Goal: Find specific page/section: Find specific page/section

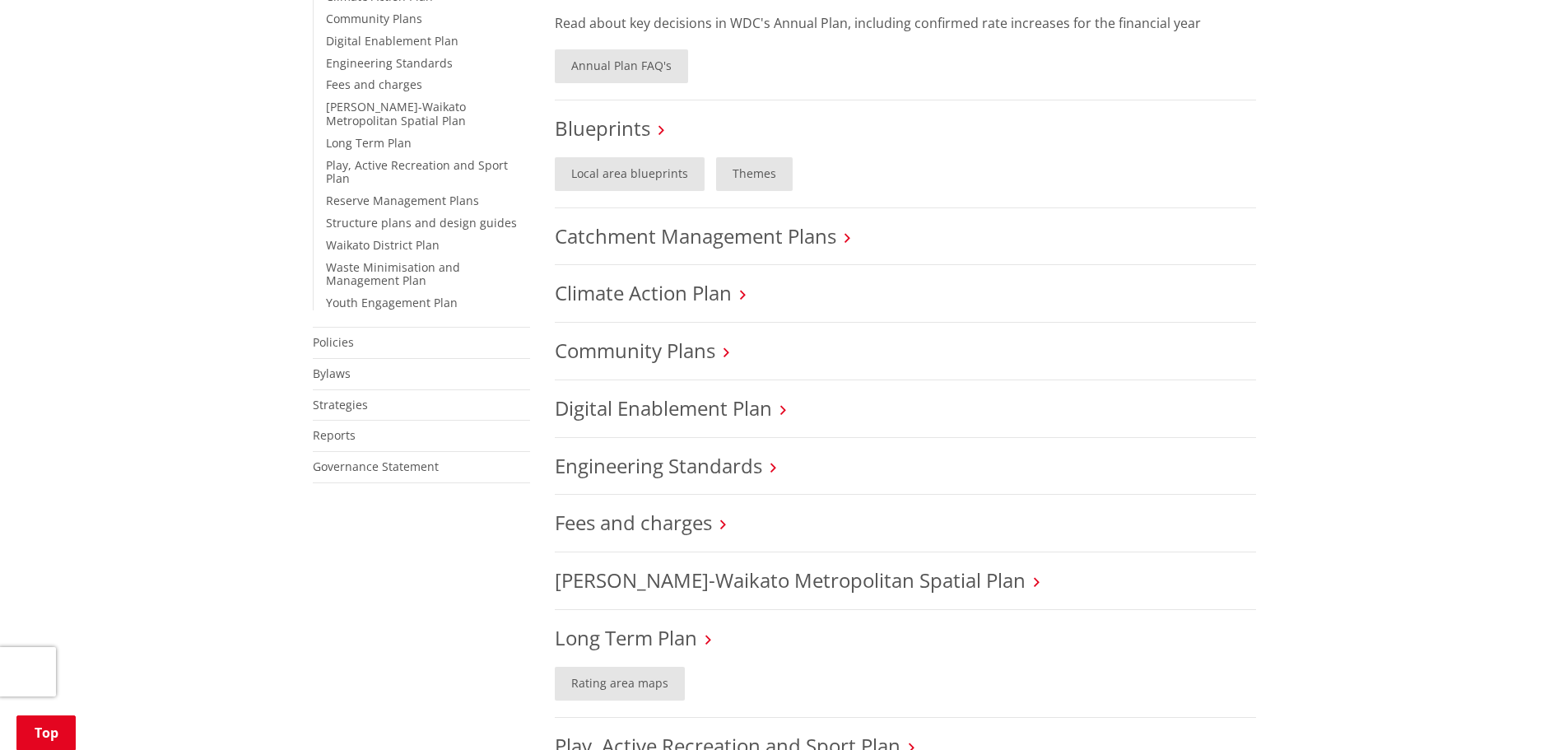
scroll to position [411, 0]
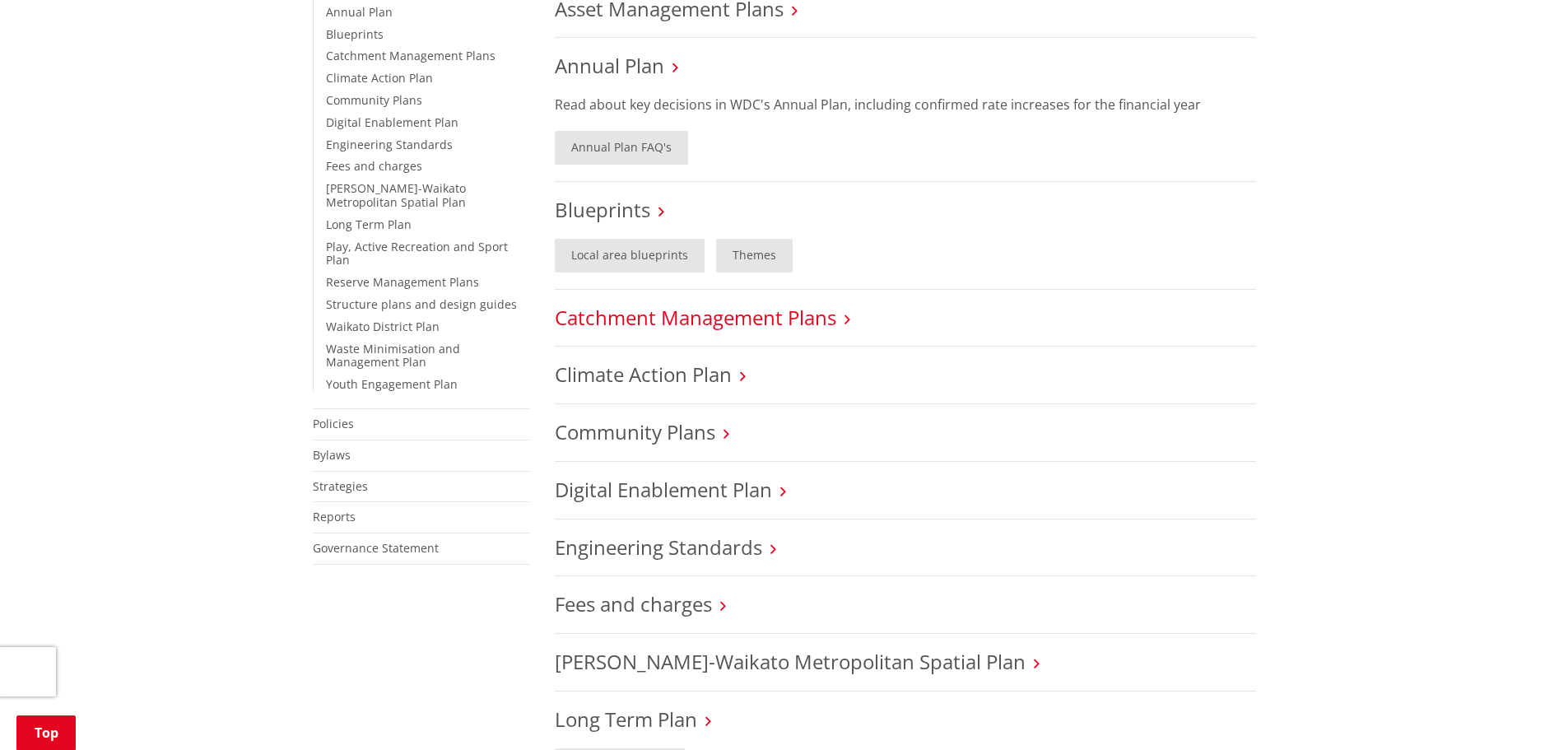
click at [782, 323] on link "Catchment Management Plans" at bounding box center [695, 317] width 281 height 27
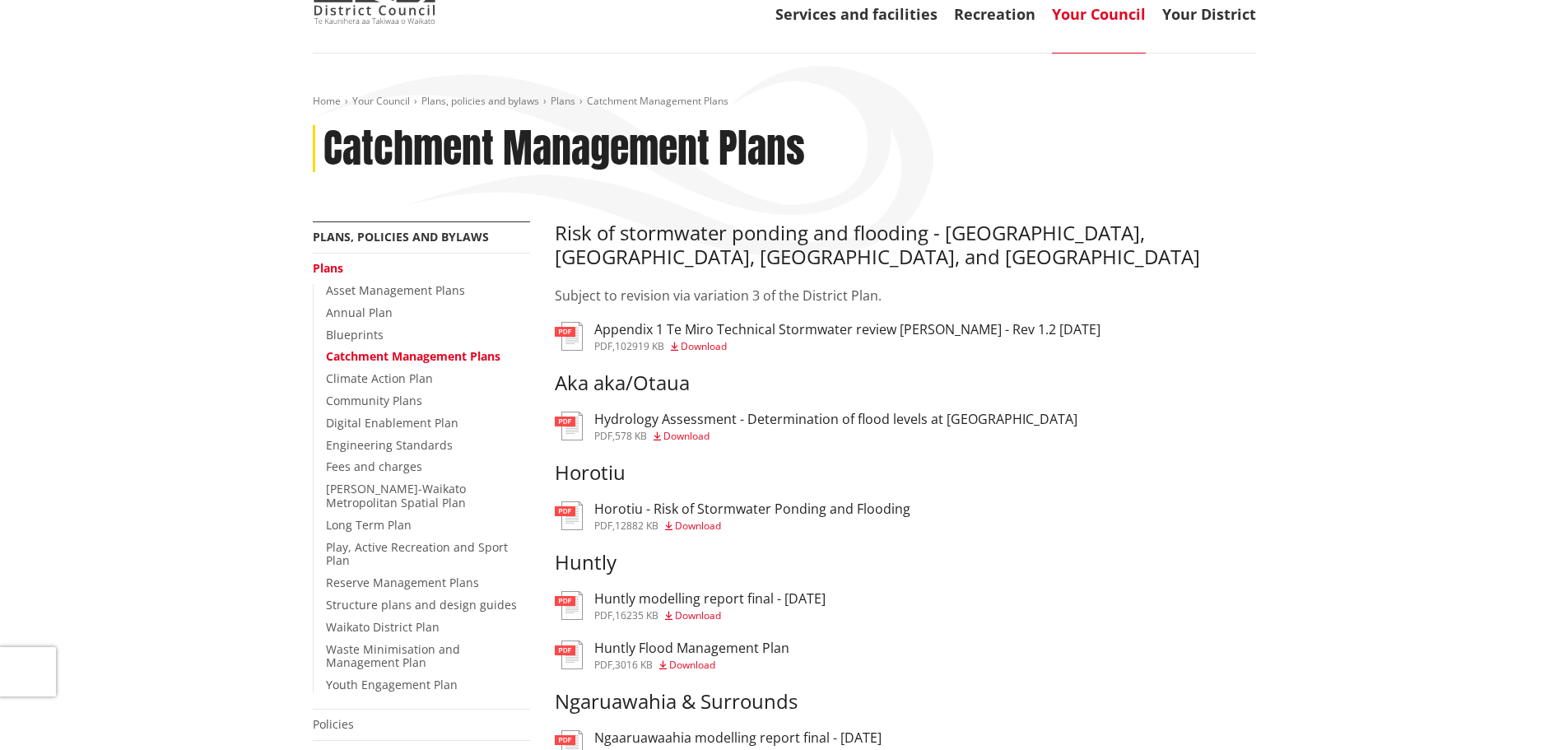
scroll to position [83, 0]
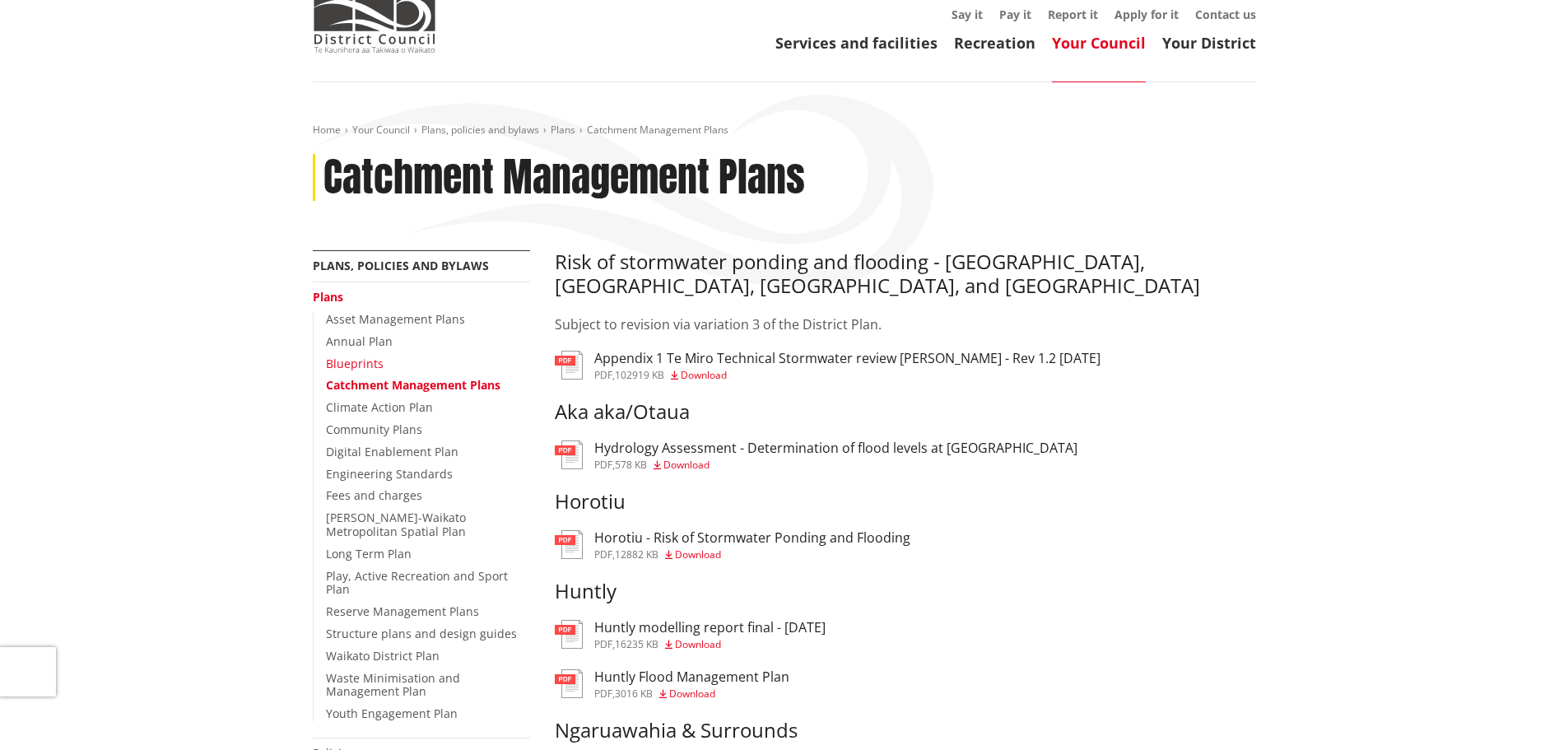
click at [350, 365] on link "Blueprints" at bounding box center [355, 363] width 58 height 16
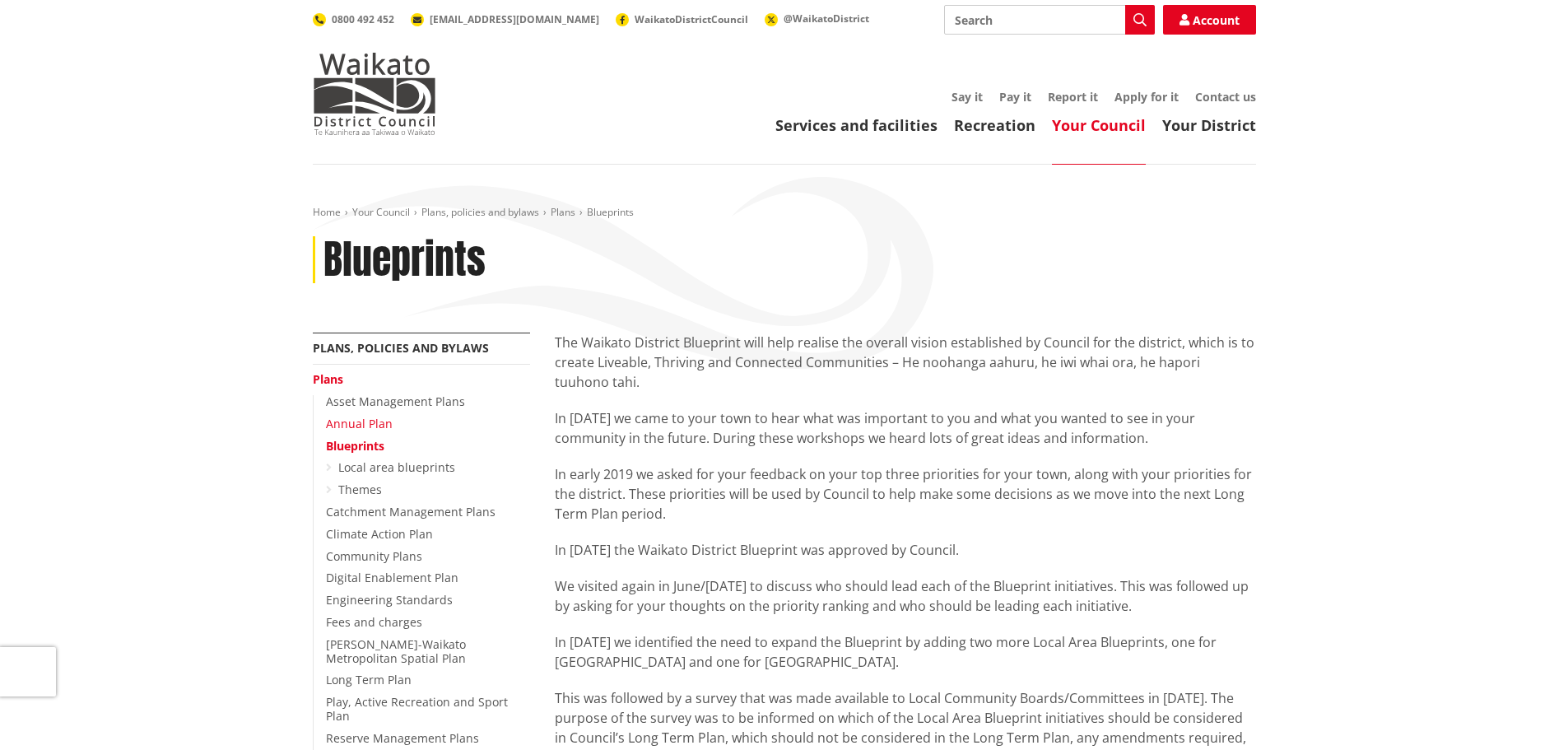
click at [366, 424] on link "Annual Plan" at bounding box center [359, 423] width 67 height 16
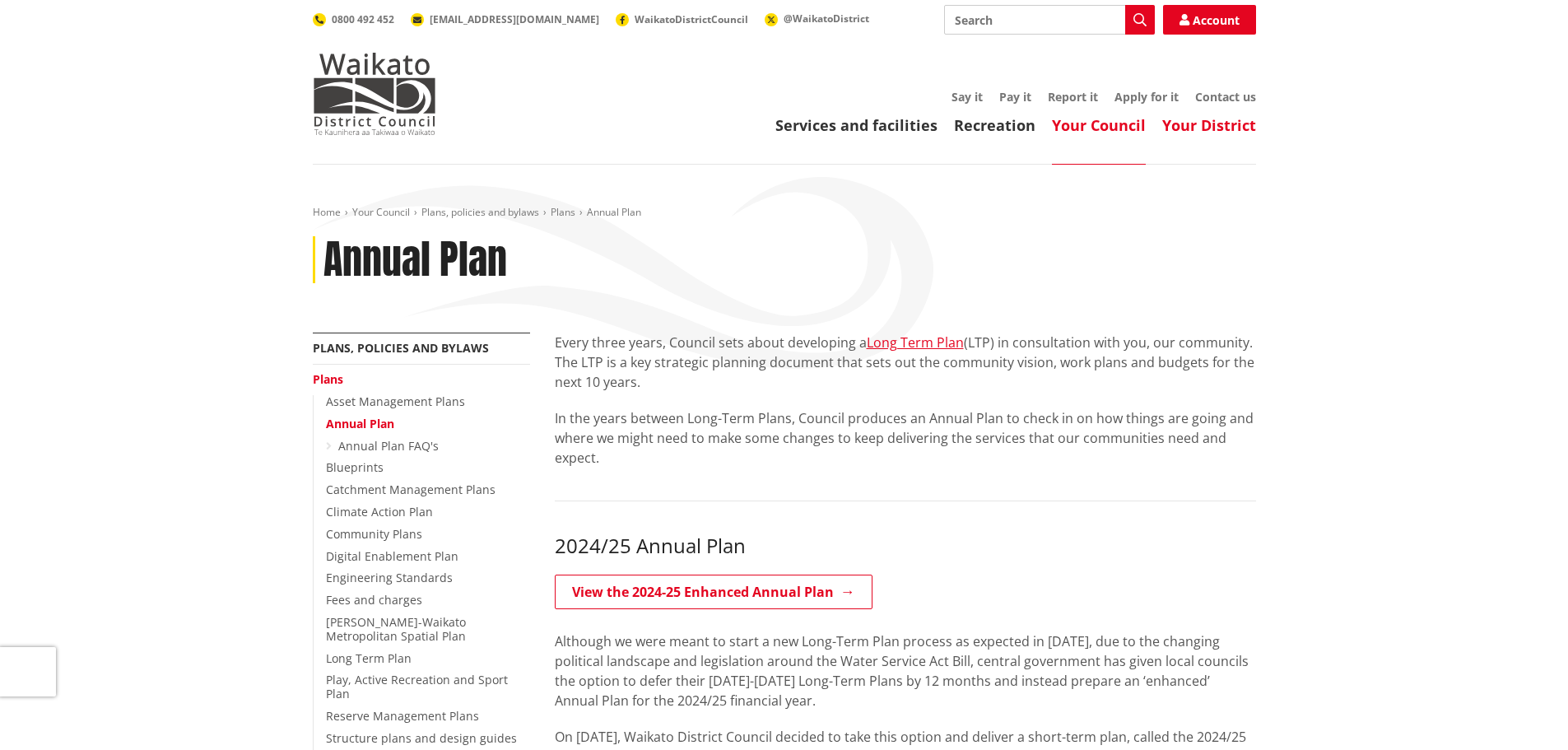
click at [1196, 127] on link "Your District" at bounding box center [1209, 124] width 94 height 19
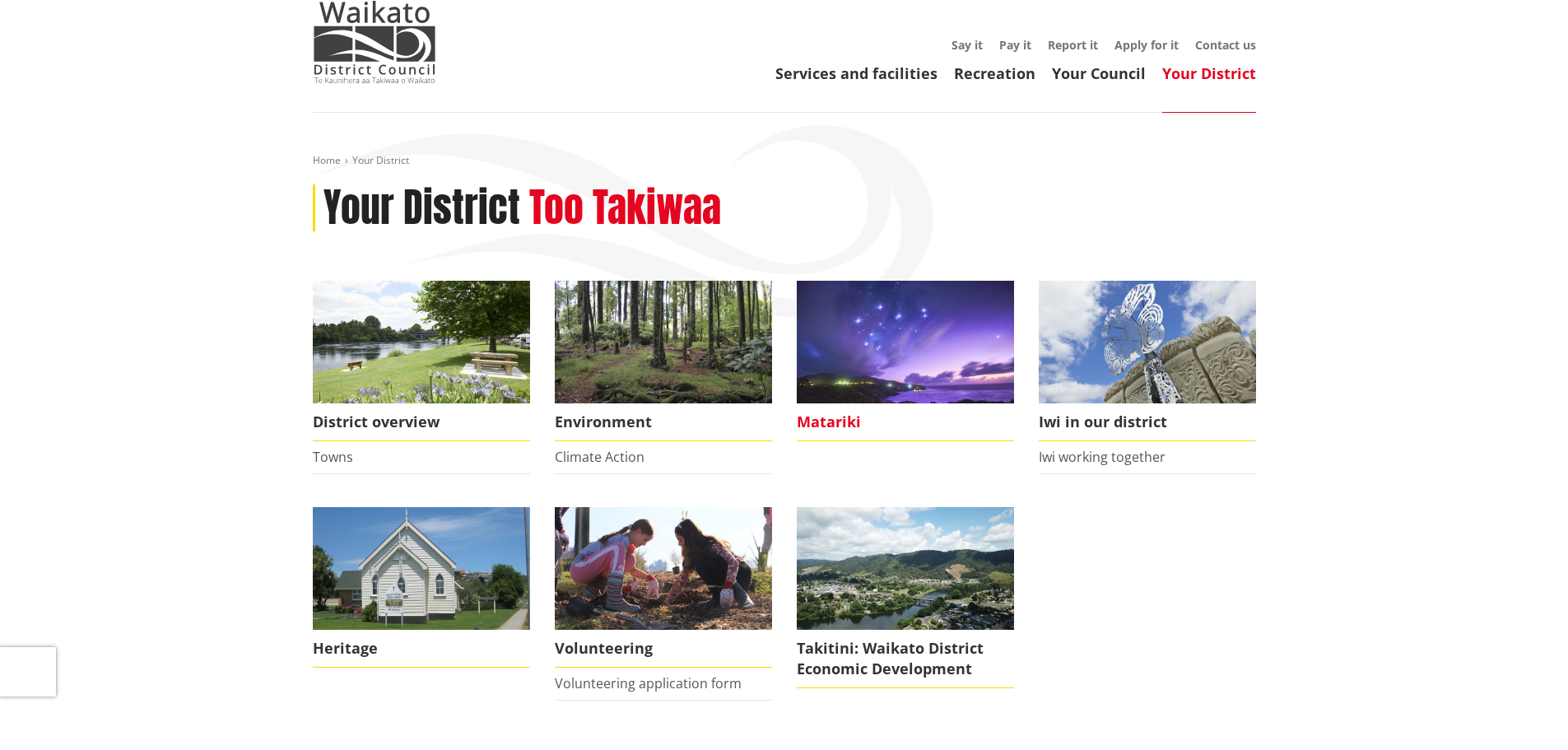
scroll to position [247, 0]
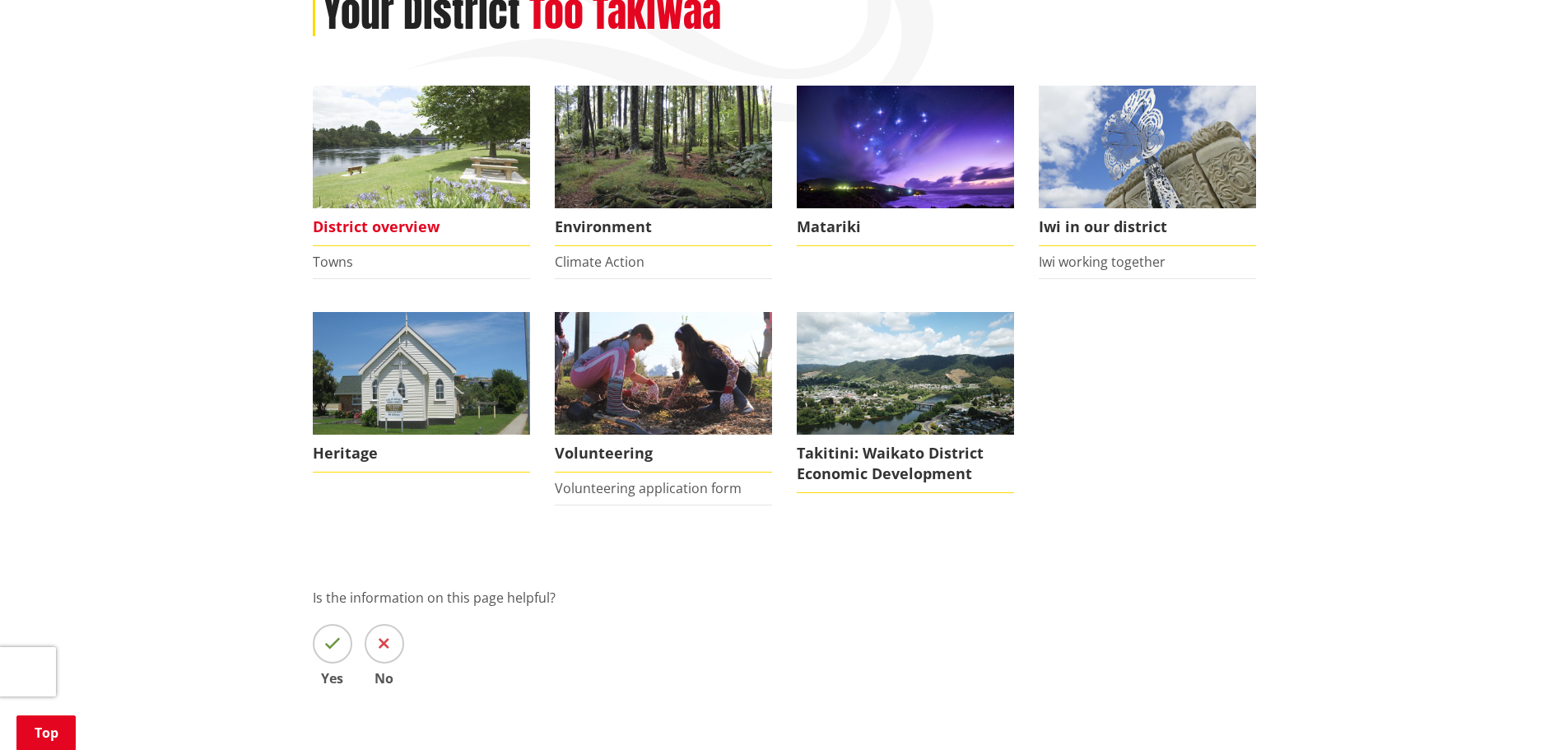
click at [432, 186] on img at bounding box center [421, 147] width 217 height 123
